Goal: Task Accomplishment & Management: Complete application form

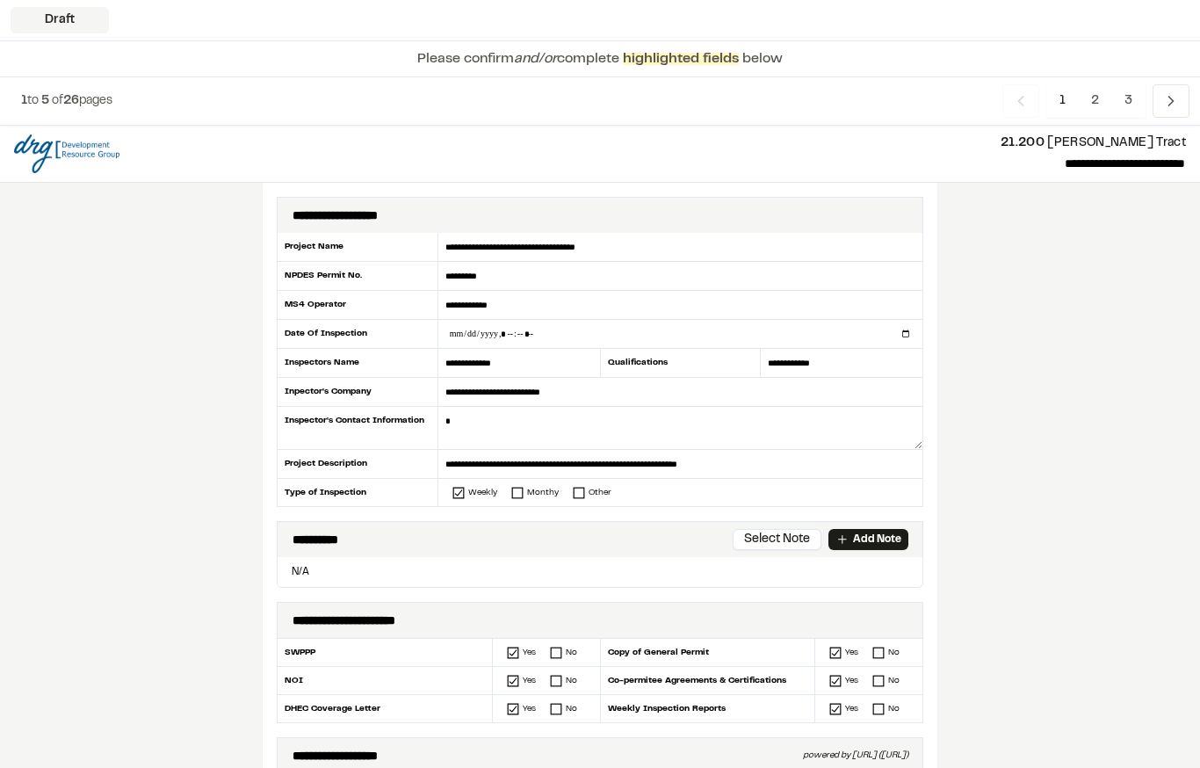
click at [546, 337] on input "datetime-local" at bounding box center [680, 334] width 484 height 28
type input "**********"
click at [490, 440] on textarea at bounding box center [680, 428] width 484 height 43
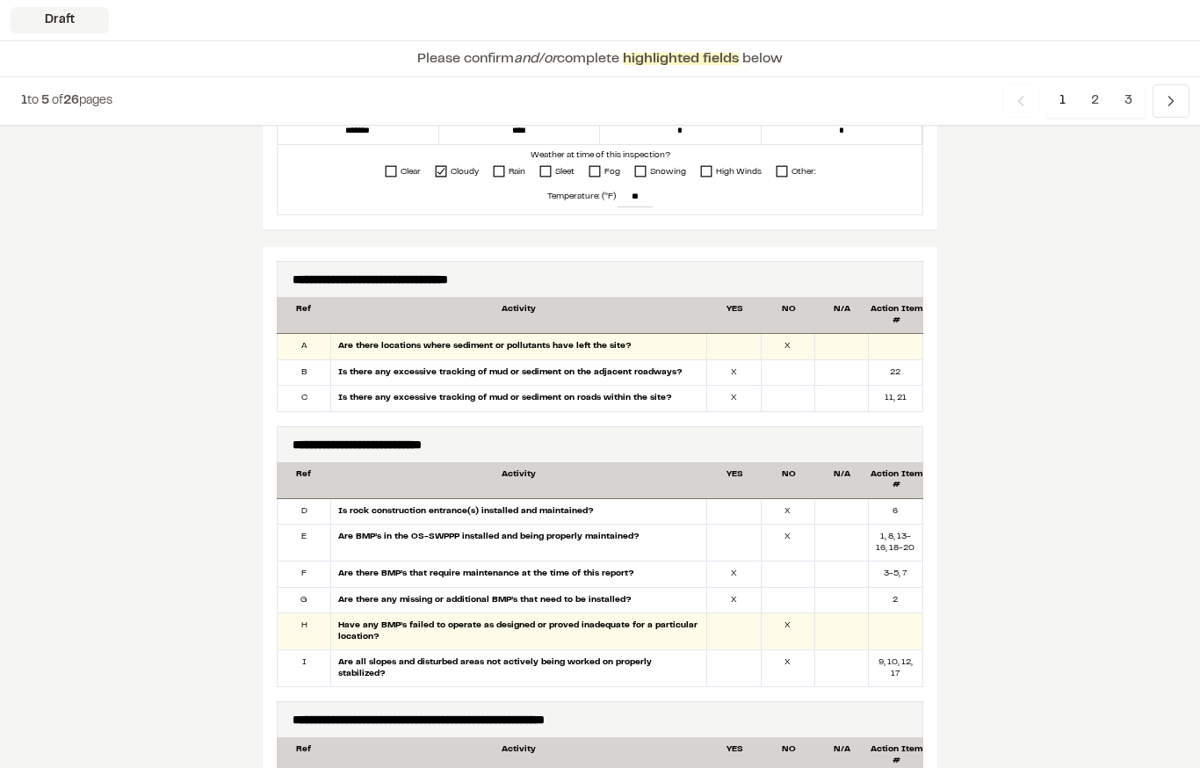
scroll to position [801, 0]
type textarea "**********"
click at [788, 370] on div at bounding box center [788, 372] width 54 height 25
click at [792, 386] on div at bounding box center [788, 398] width 54 height 25
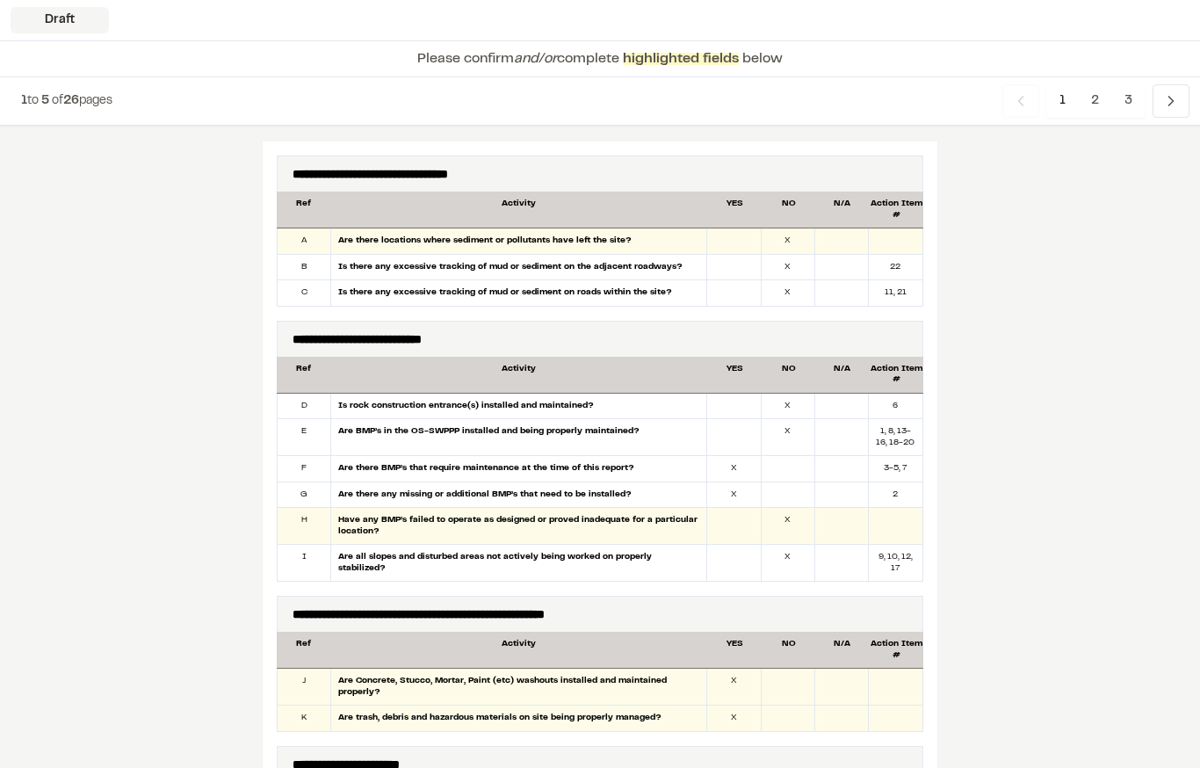
scroll to position [906, 0]
click at [849, 407] on div at bounding box center [842, 405] width 54 height 25
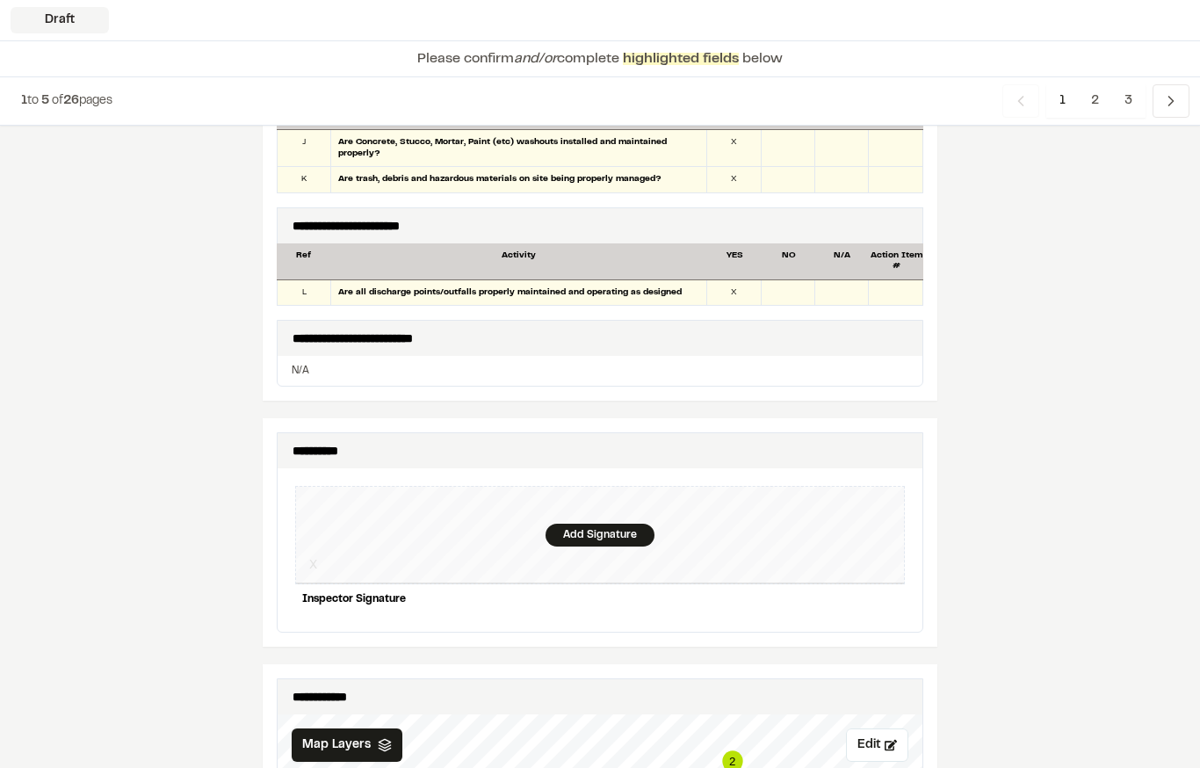
scroll to position [1445, 0]
click at [593, 523] on div "Add Signature" at bounding box center [599, 534] width 109 height 23
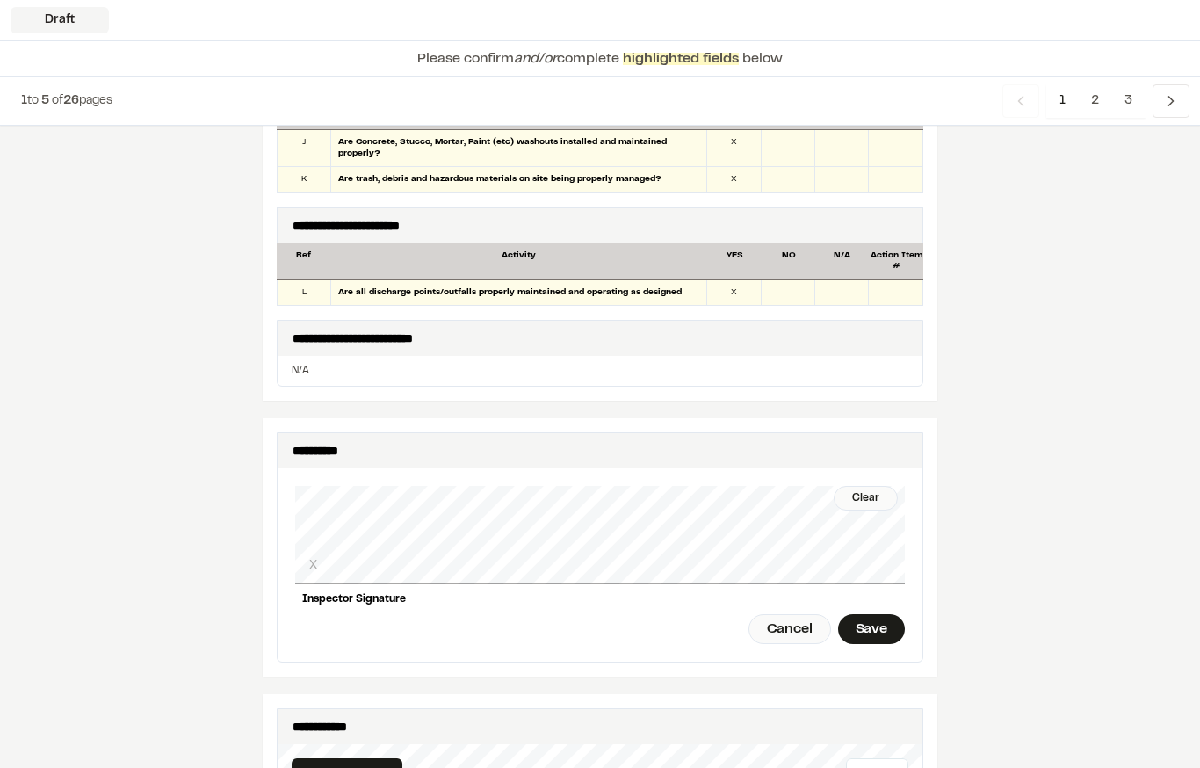
click at [879, 619] on div "Save" at bounding box center [871, 629] width 67 height 30
click at [775, 614] on div "Done" at bounding box center [773, 629] width 71 height 30
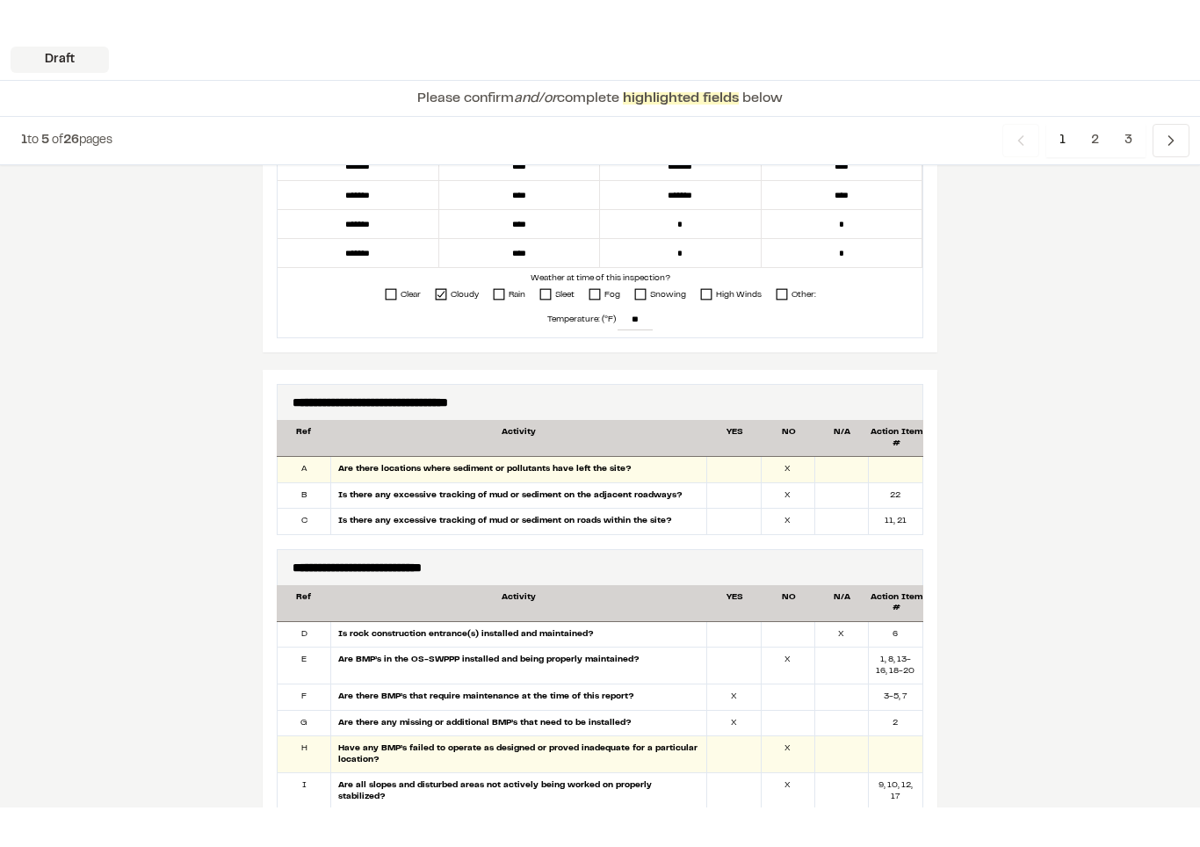
scroll to position [0, 0]
